Goal: Task Accomplishment & Management: Use online tool/utility

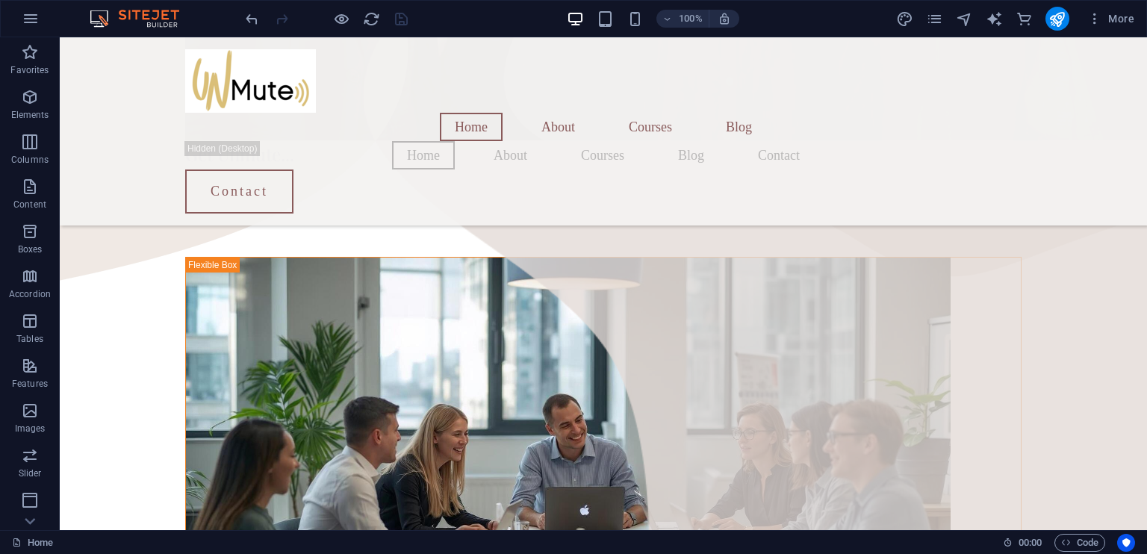
scroll to position [932, 0]
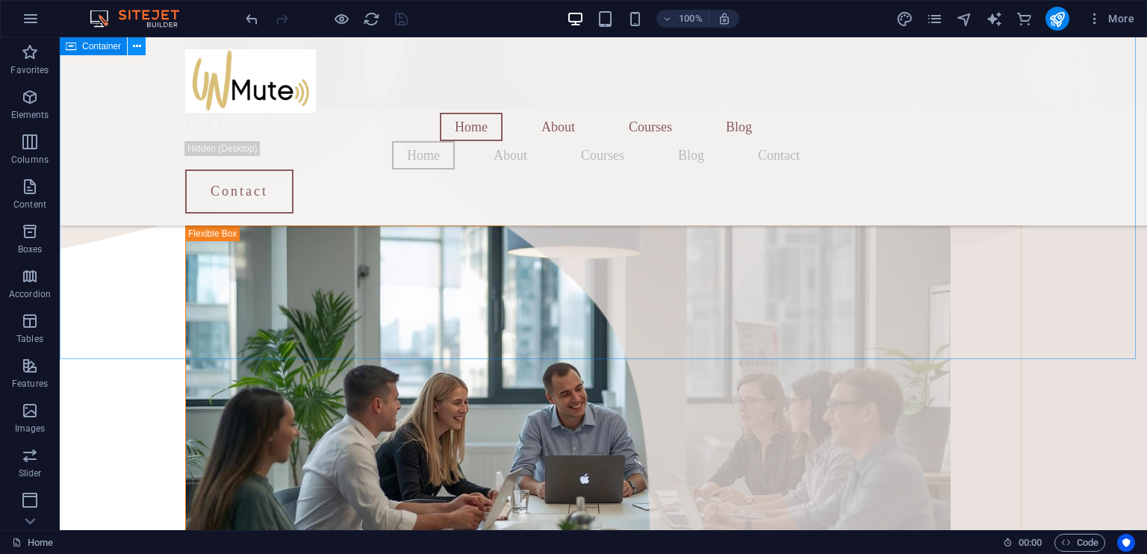
click at [137, 47] on icon at bounding box center [137, 47] width 8 height 16
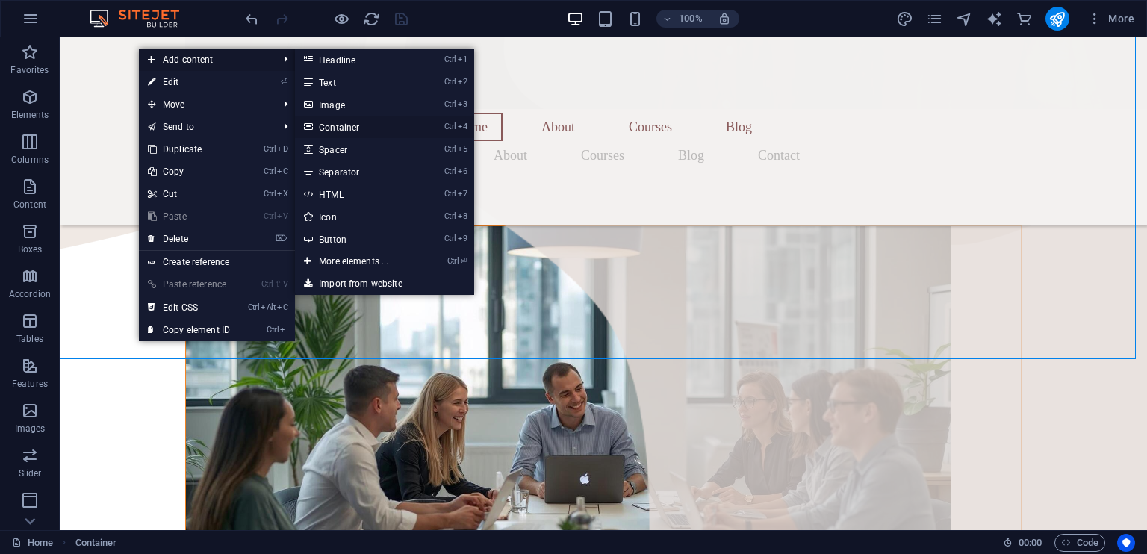
click at [335, 126] on link "Ctrl 4 Container" at bounding box center [356, 127] width 123 height 22
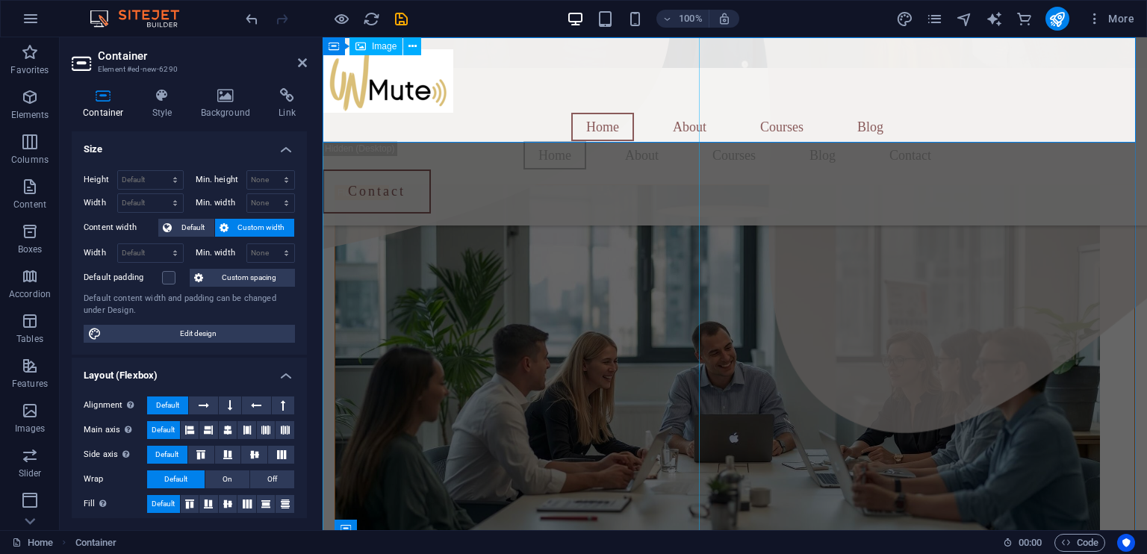
scroll to position [0, 0]
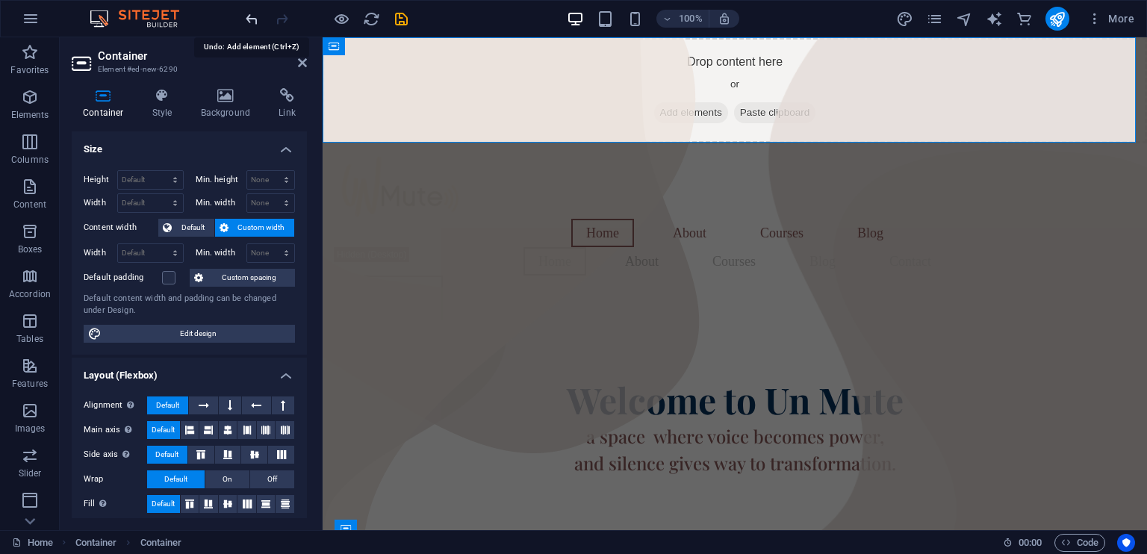
click at [255, 22] on icon "undo" at bounding box center [252, 18] width 17 height 17
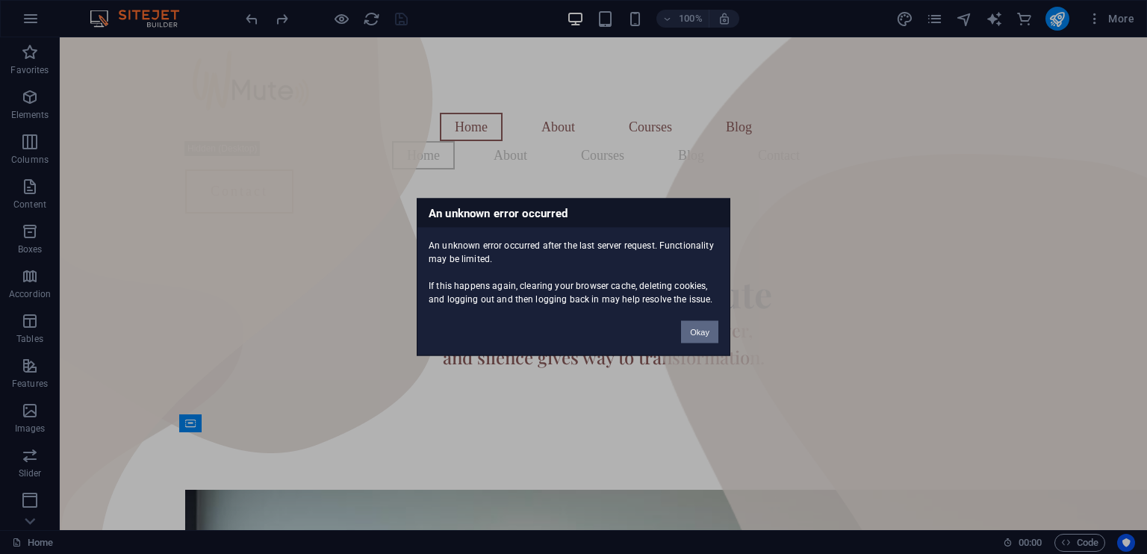
click at [699, 332] on button "Okay" at bounding box center [699, 332] width 37 height 22
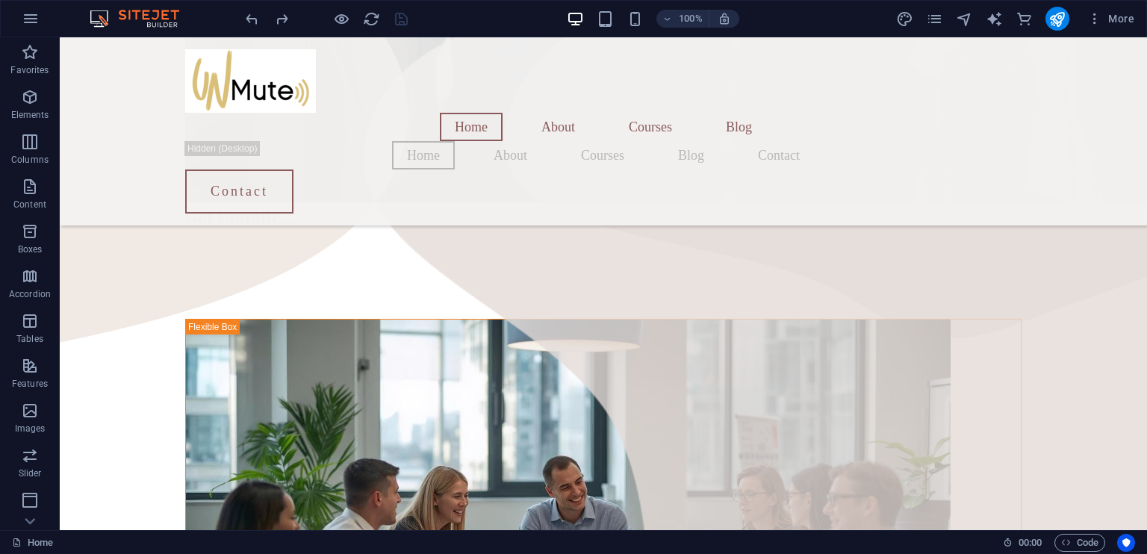
scroll to position [843, 0]
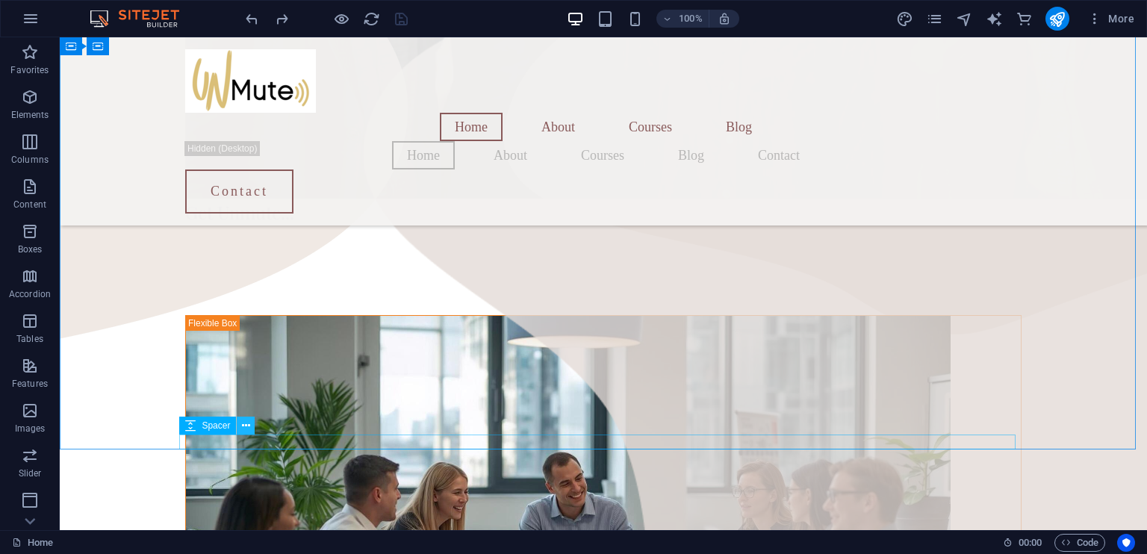
click at [244, 427] on icon at bounding box center [246, 426] width 8 height 16
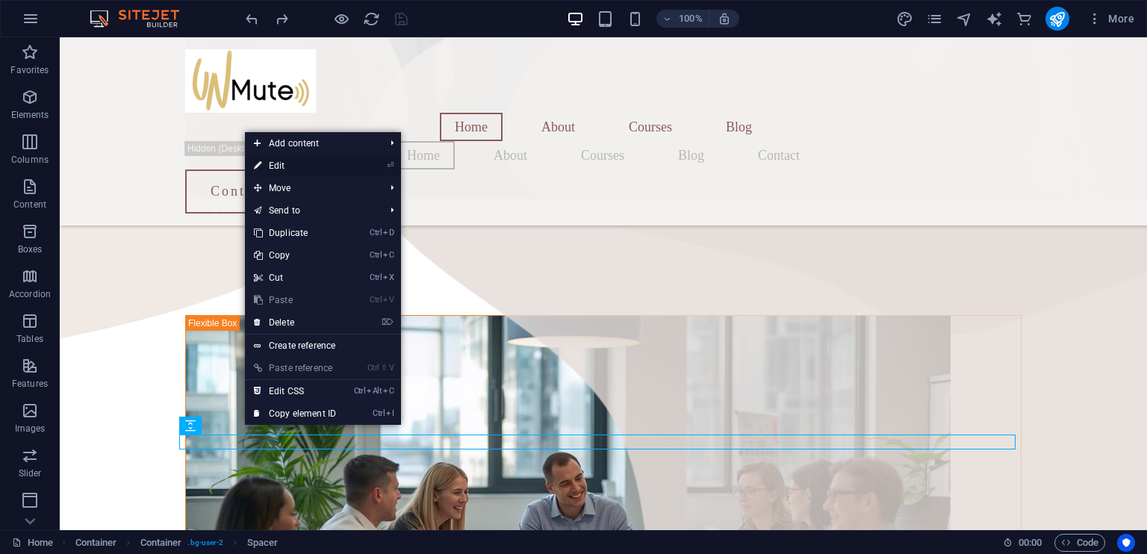
click at [281, 169] on link "⏎ Edit" at bounding box center [295, 166] width 100 height 22
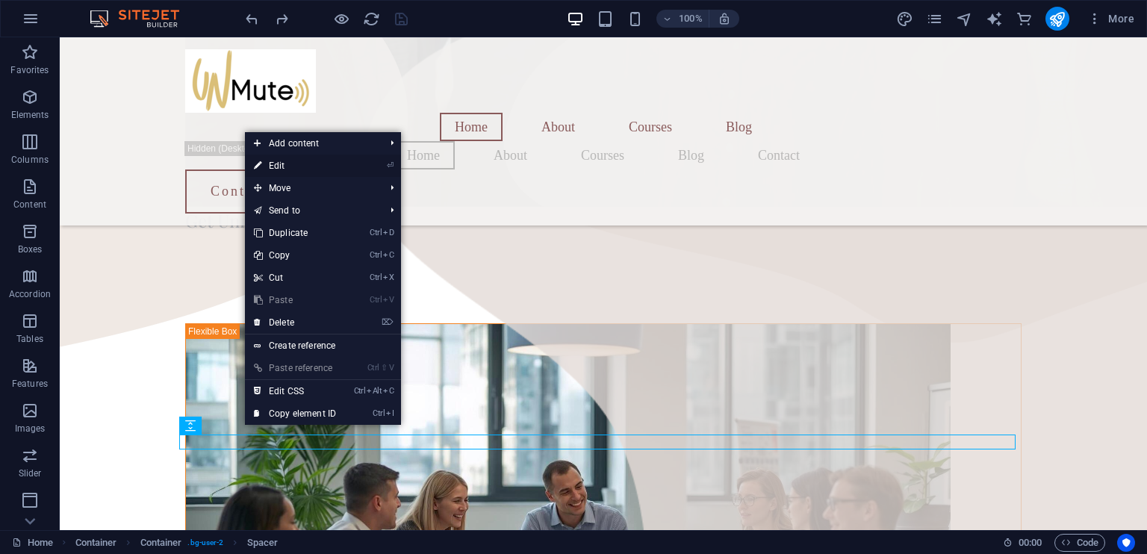
select select "px"
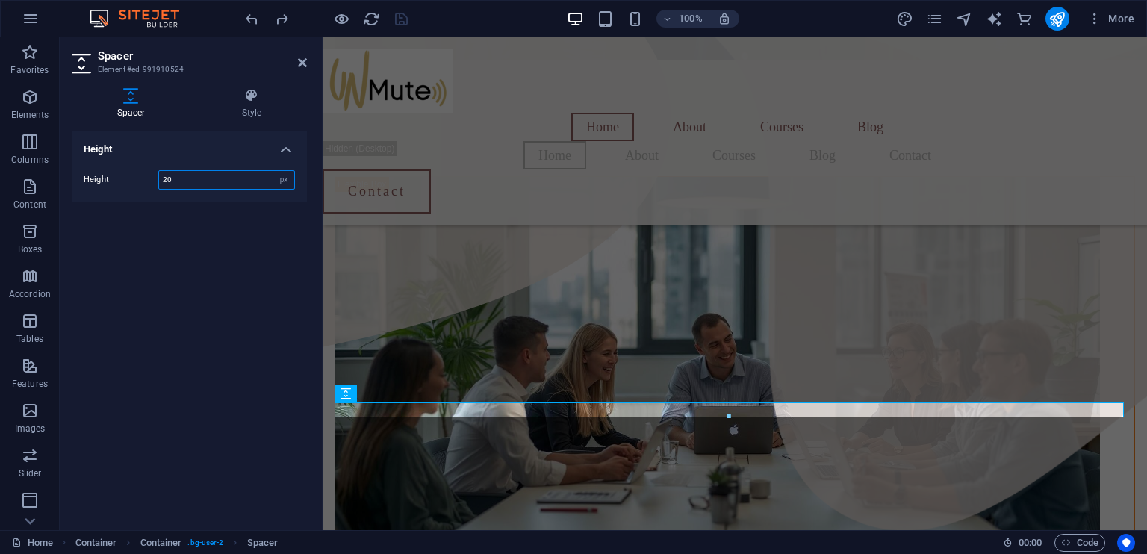
drag, startPoint x: 197, startPoint y: 183, endPoint x: 107, endPoint y: 174, distance: 90.8
click at [107, 174] on div "Height 20 px rem vh vw" at bounding box center [189, 179] width 211 height 19
type input "100"
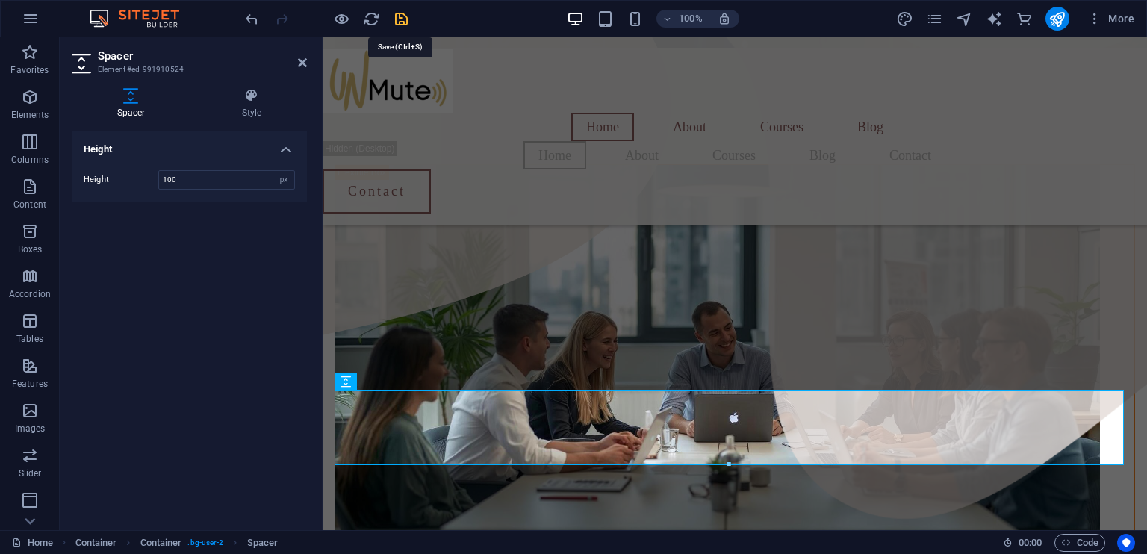
click at [400, 15] on icon "save" at bounding box center [401, 18] width 17 height 17
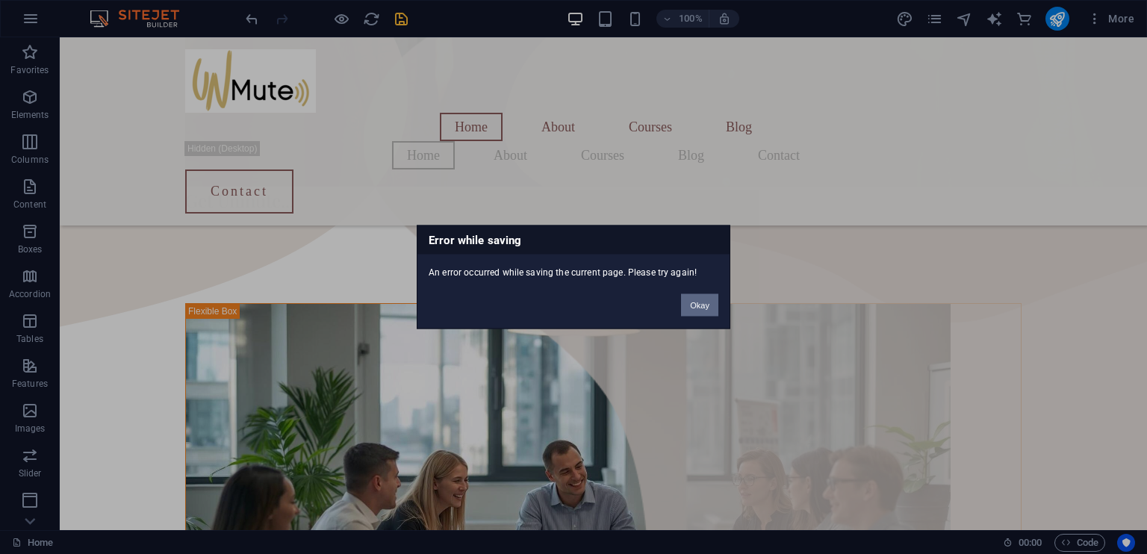
click at [704, 304] on button "Okay" at bounding box center [699, 305] width 37 height 22
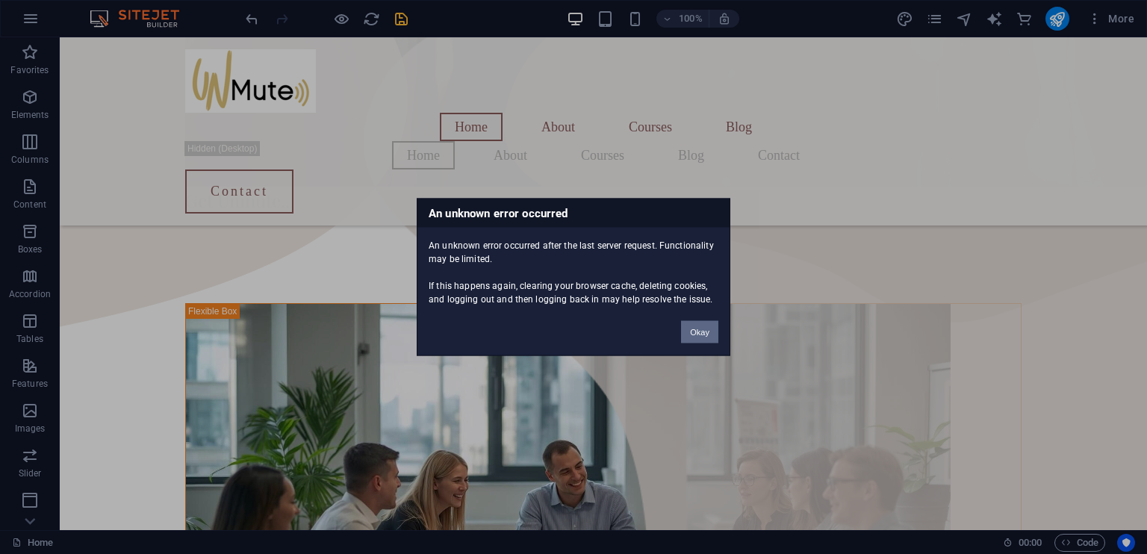
click at [702, 331] on button "Okay" at bounding box center [699, 332] width 37 height 22
